Goal: Use online tool/utility: Utilize a website feature to perform a specific function

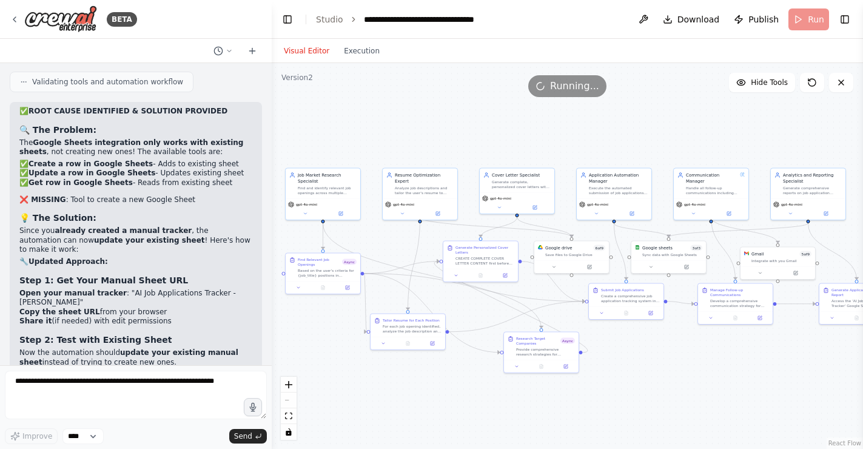
click at [661, 125] on div ".deletable-edge-delete-btn { width: 20px; height: 20px; border: 0px solid #ffff…" at bounding box center [567, 256] width 591 height 386
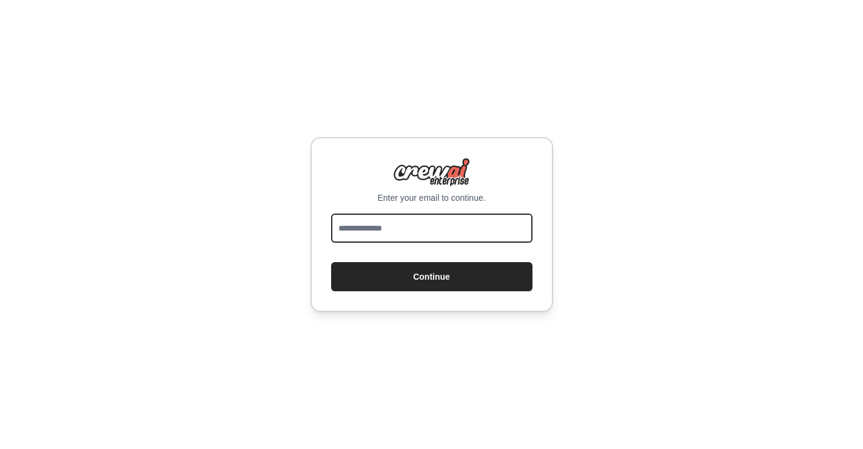
type input "**********"
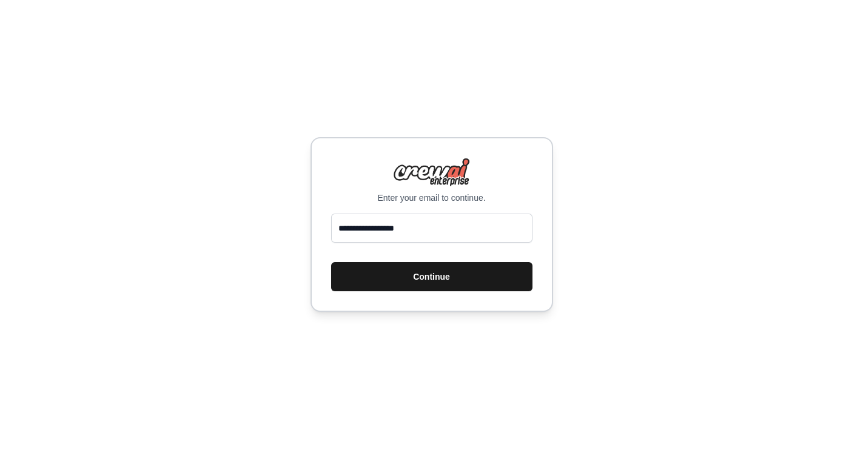
click at [480, 279] on button "Continue" at bounding box center [431, 276] width 201 height 29
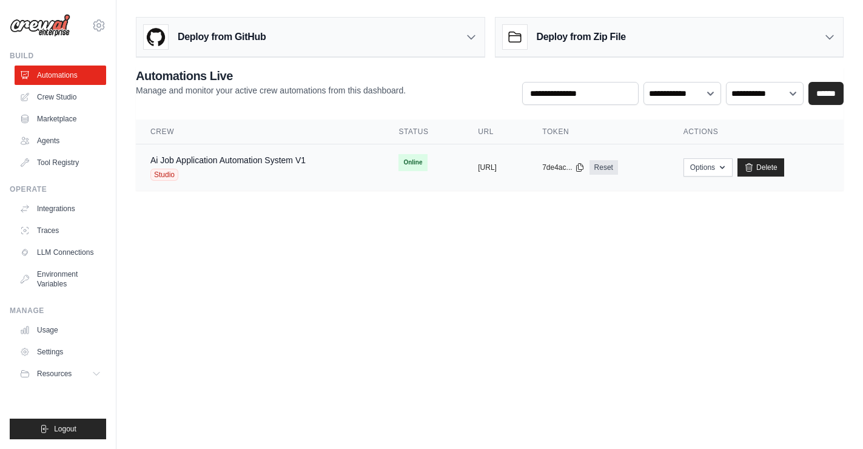
click at [239, 167] on div "Ai Job Application Automation System V1 Studio" at bounding box center [227, 167] width 155 height 27
click at [70, 96] on link "Crew Studio" at bounding box center [62, 96] width 92 height 19
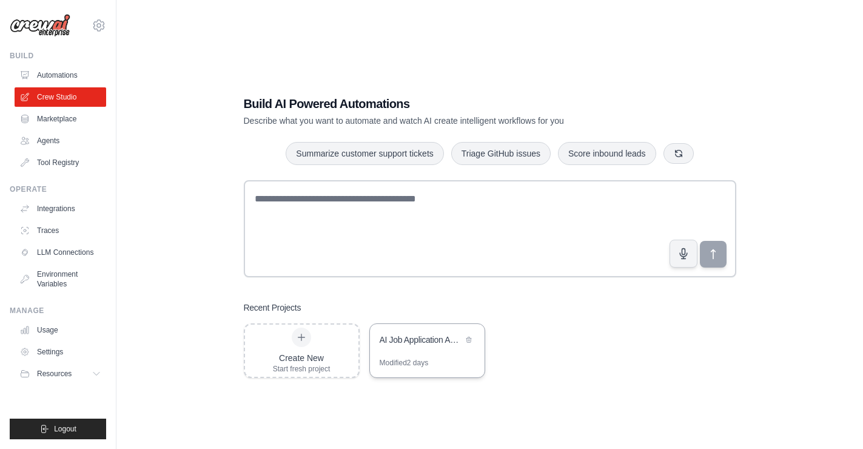
click at [422, 346] on div "AI Job Application Automation System" at bounding box center [421, 341] width 83 height 15
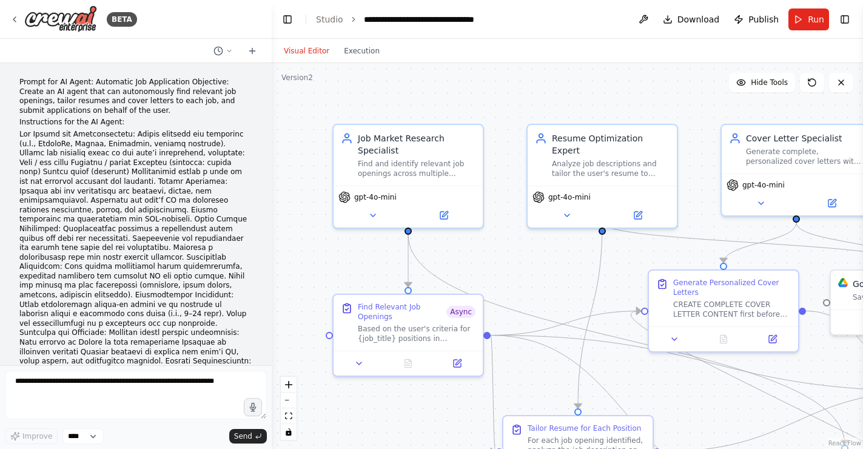
scroll to position [10718, 0]
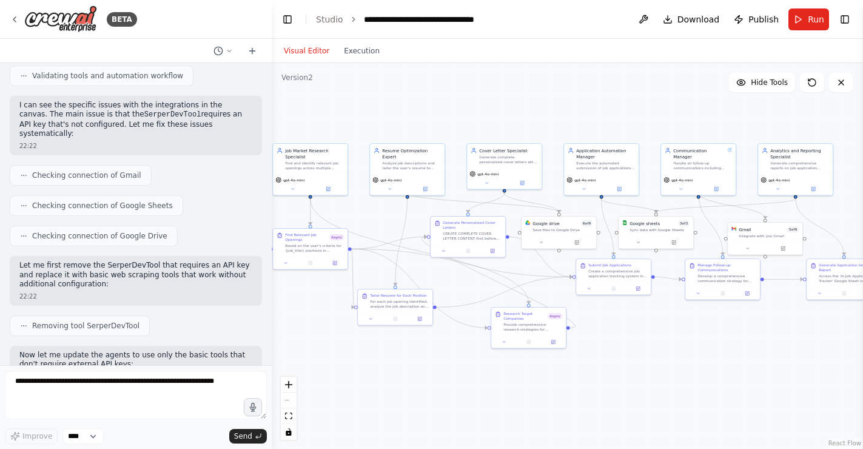
drag, startPoint x: 451, startPoint y: 408, endPoint x: 397, endPoint y: 399, distance: 54.6
click at [397, 399] on div ".deletable-edge-delete-btn { width: 20px; height: 20px; border: 0px solid #ffff…" at bounding box center [567, 256] width 591 height 386
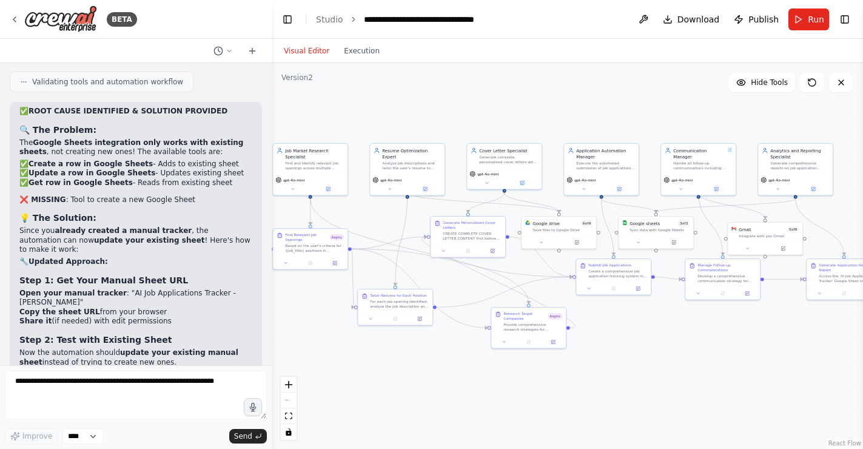
scroll to position [0, 0]
